Goal: Navigation & Orientation: Find specific page/section

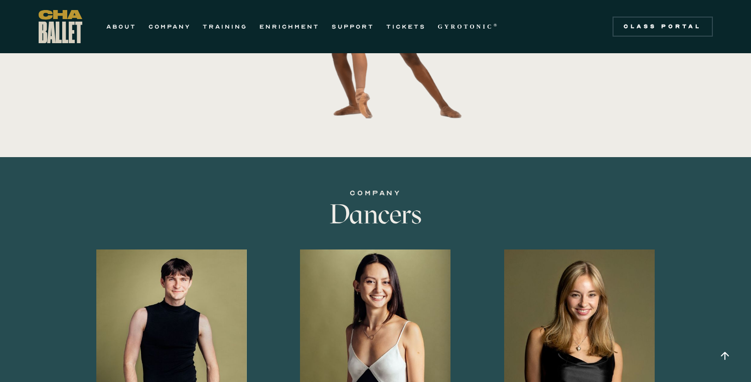
scroll to position [610, 0]
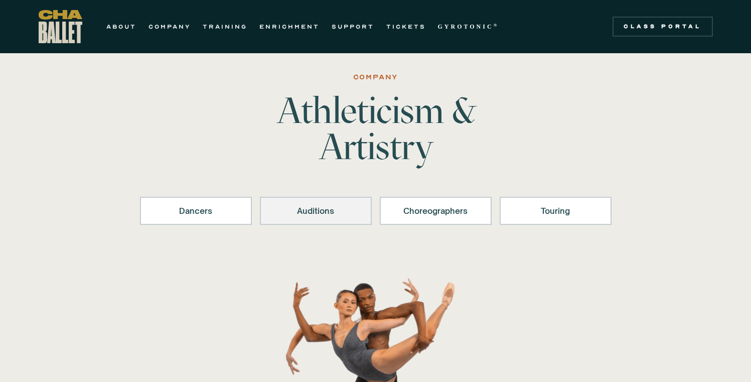
click at [306, 209] on div "Auditions" at bounding box center [316, 211] width 86 height 12
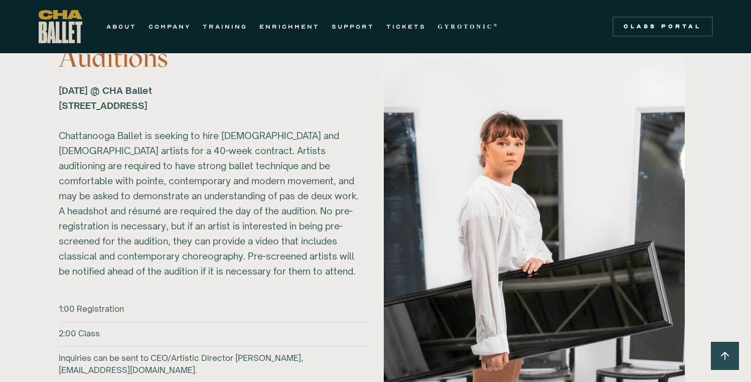
scroll to position [1366, 0]
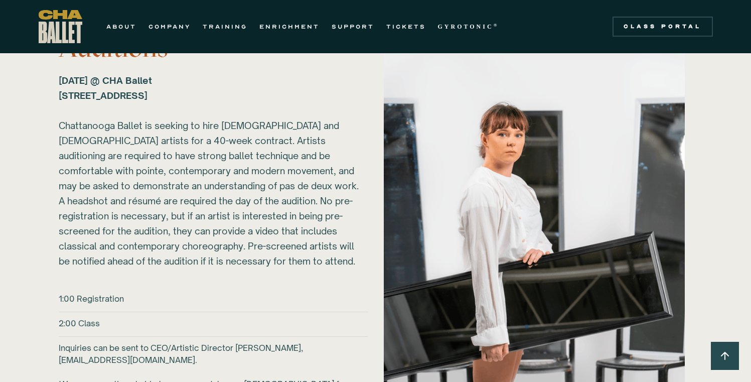
click at [305, 271] on div "2026-27 Auditions Sunday, March 1, 2026 @ CHA Ballet 817B N Market St. Chattano…" at bounding box center [213, 214] width 309 height 406
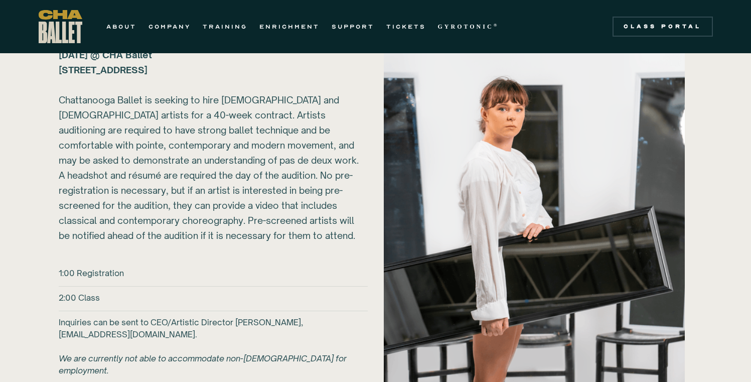
scroll to position [1263, 0]
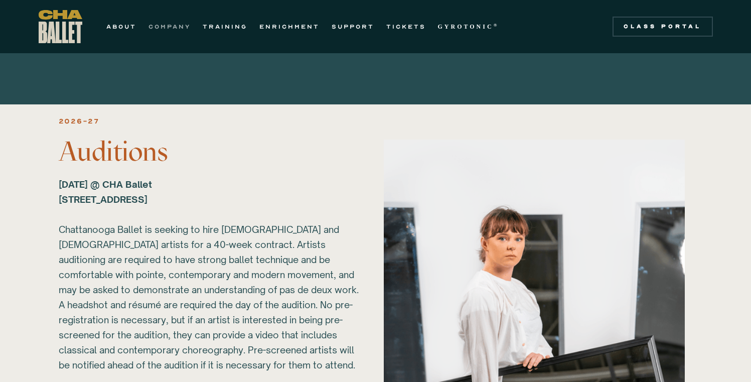
click at [164, 26] on link "COMPANY" at bounding box center [169, 27] width 42 height 12
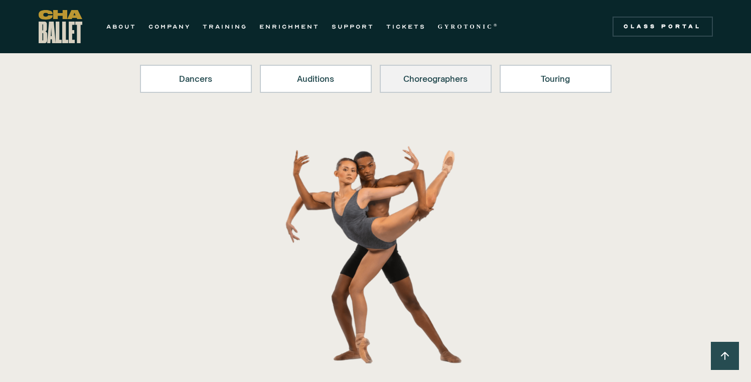
click at [419, 86] on link "Choreographers" at bounding box center [436, 79] width 112 height 28
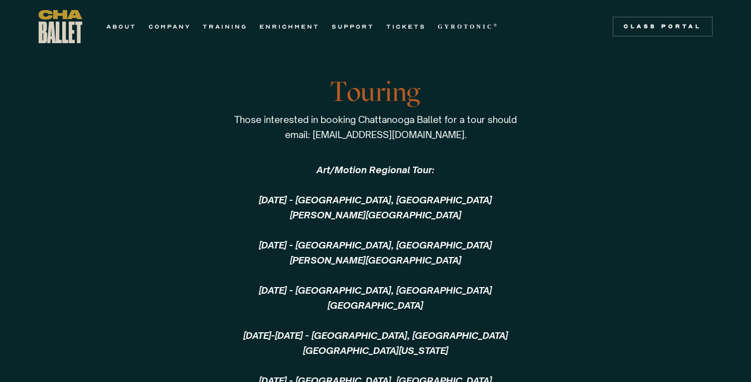
scroll to position [2330, 0]
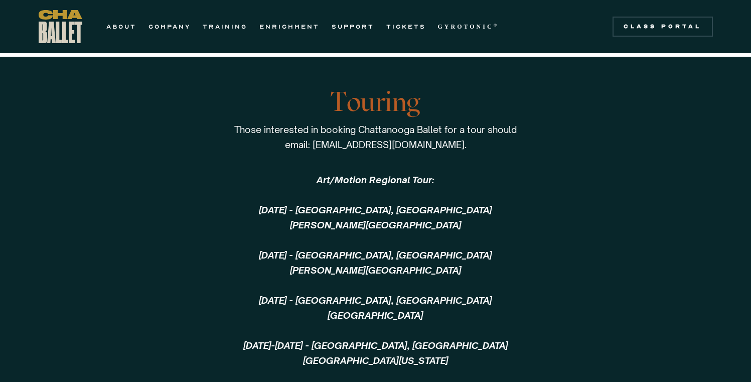
scroll to position [145, 0]
